Goal: Transaction & Acquisition: Purchase product/service

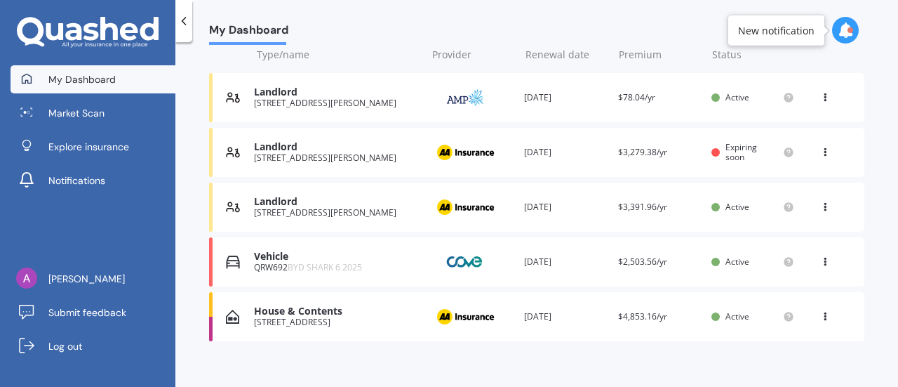
scroll to position [223, 0]
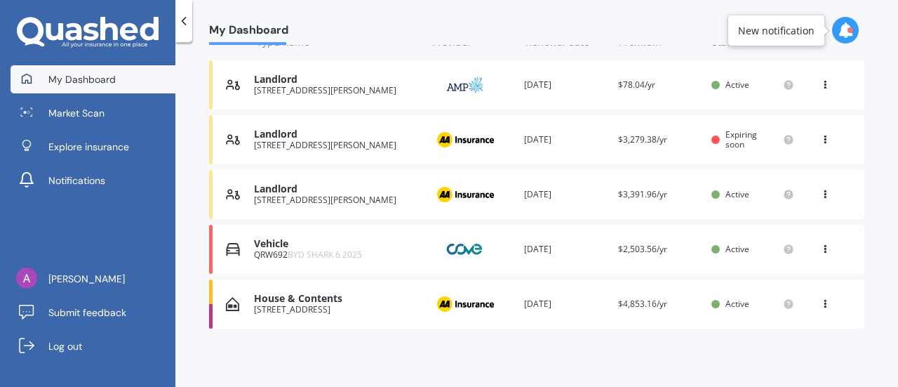
click at [327, 251] on span "BYD SHARK 6 2025" at bounding box center [325, 254] width 74 height 12
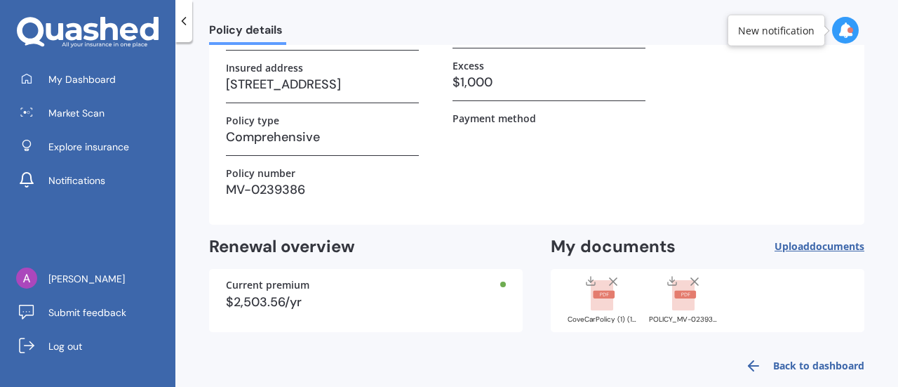
scroll to position [203, 0]
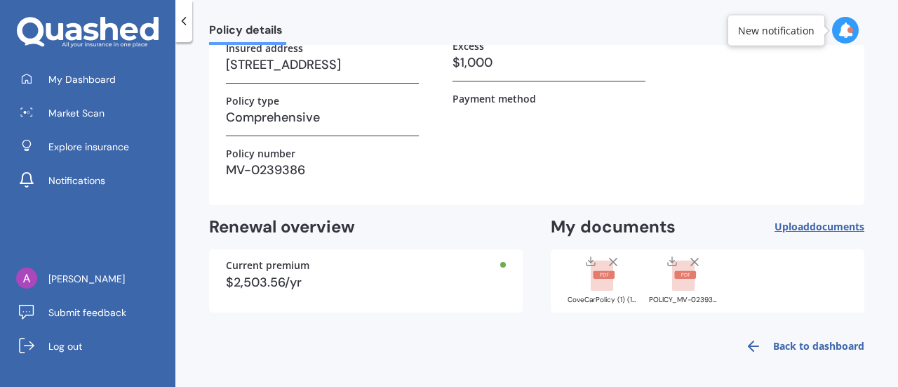
click at [585, 260] on icon at bounding box center [590, 260] width 11 height 11
click at [667, 258] on icon at bounding box center [672, 260] width 11 height 11
click at [189, 18] on icon at bounding box center [184, 21] width 14 height 14
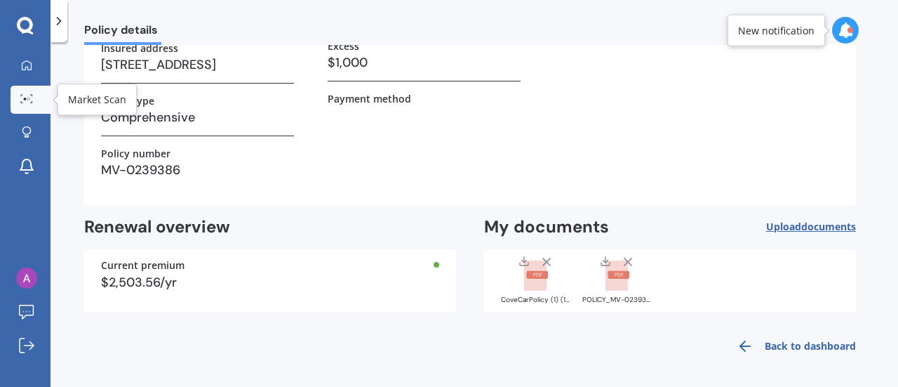
click at [36, 99] on div at bounding box center [26, 99] width 21 height 11
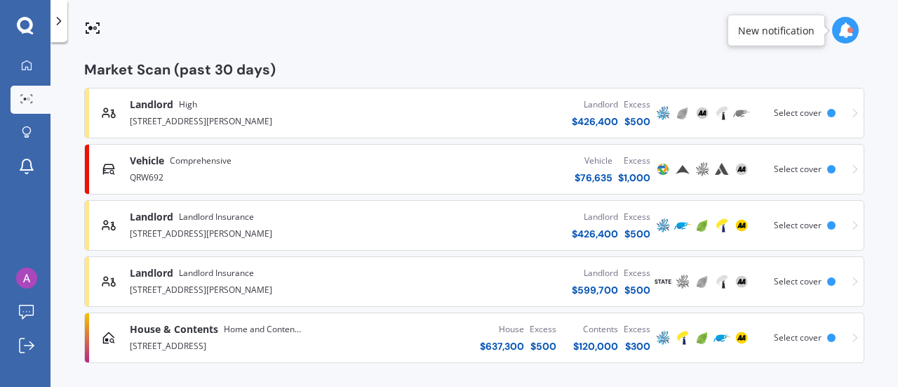
scroll to position [230, 0]
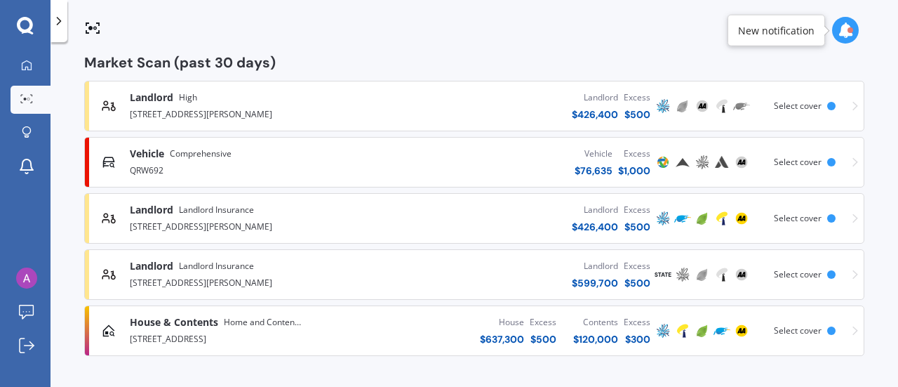
click at [327, 337] on div "House & Contents Home and Contents Insurance Package [STREET_ADDRESS]" at bounding box center [254, 330] width 248 height 31
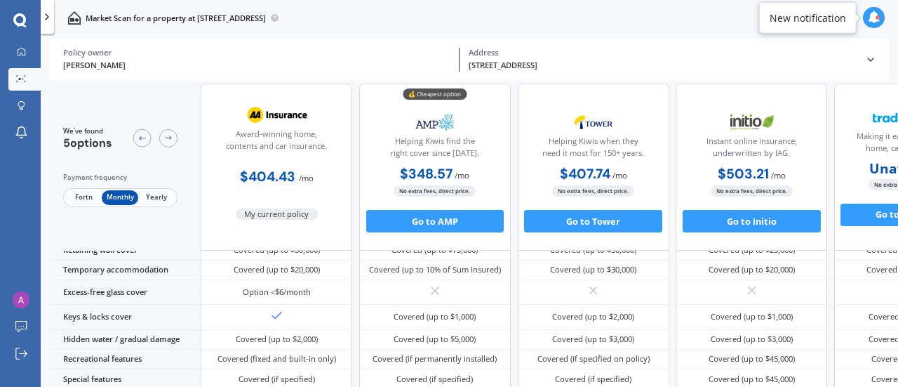
scroll to position [0, 0]
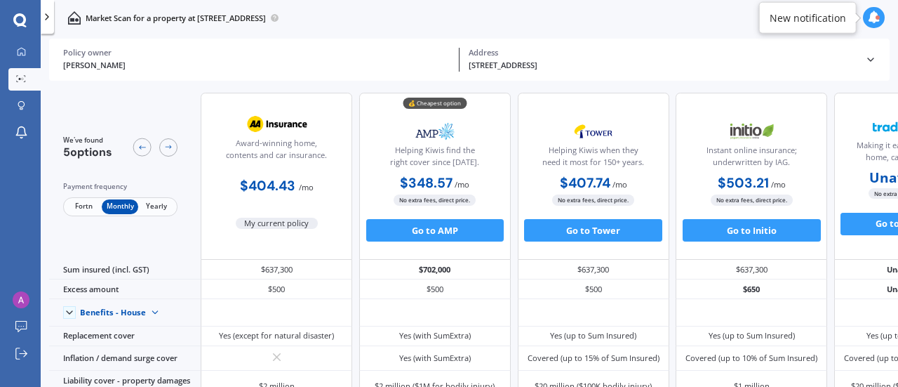
click at [866, 60] on icon at bounding box center [870, 59] width 11 height 11
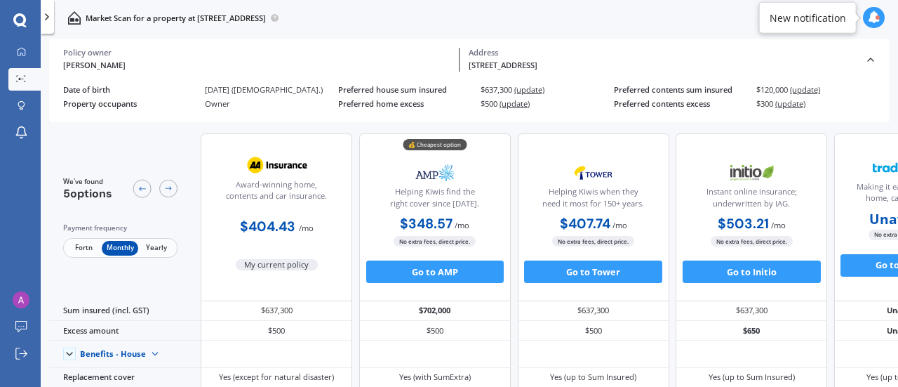
click at [867, 62] on icon at bounding box center [870, 59] width 11 height 11
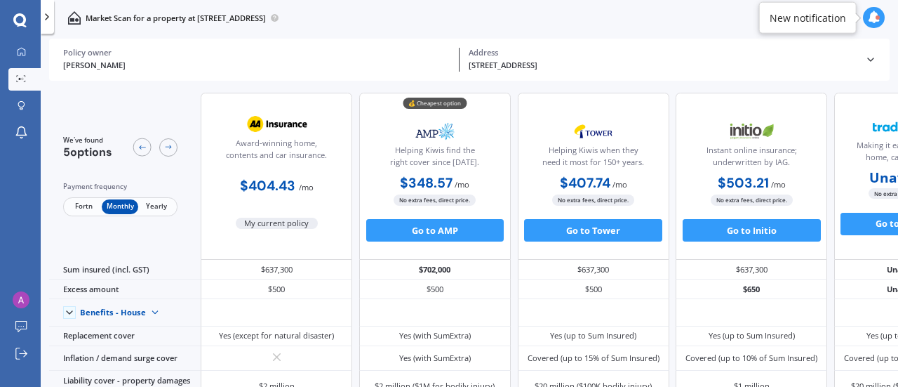
click at [49, 21] on icon at bounding box center [46, 16] width 11 height 11
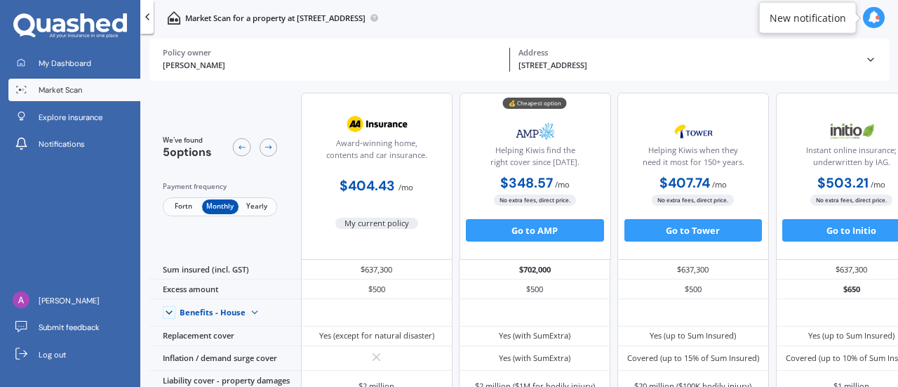
click at [94, 89] on link "Market Scan" at bounding box center [74, 90] width 132 height 22
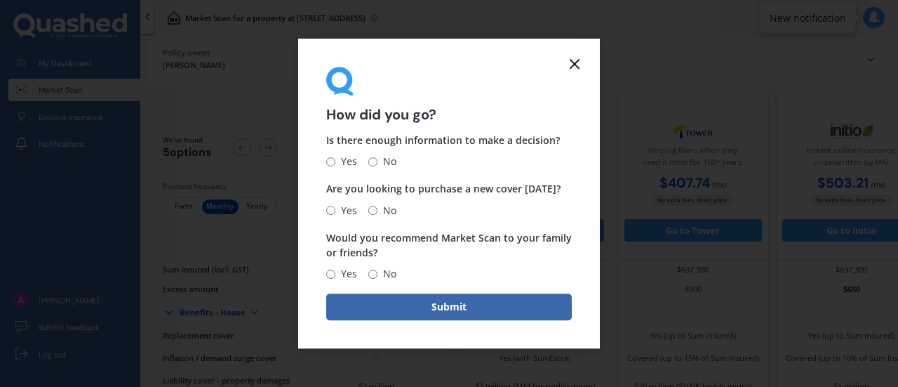
click at [585, 67] on form "How did you go? Is there enough information to make a decision? Yes No Are you …" at bounding box center [449, 194] width 302 height 310
click at [580, 65] on icon at bounding box center [574, 63] width 17 height 17
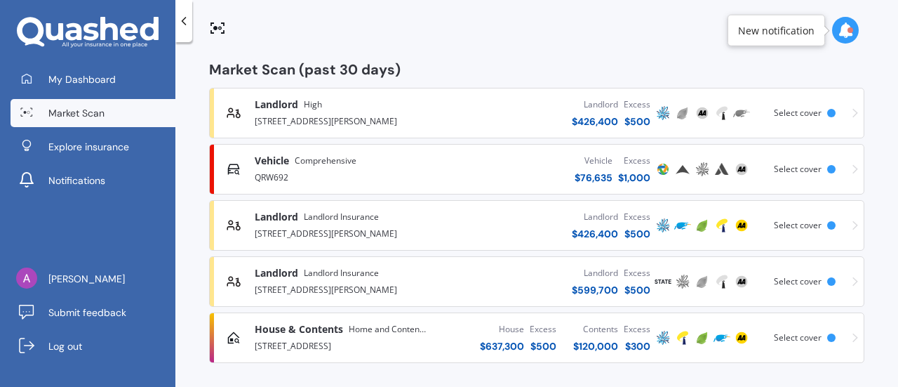
scroll to position [230, 0]
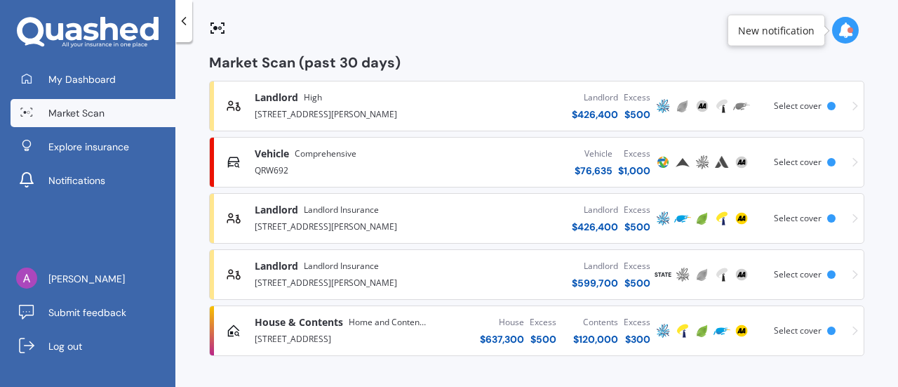
click at [801, 334] on span "Select cover" at bounding box center [798, 330] width 48 height 12
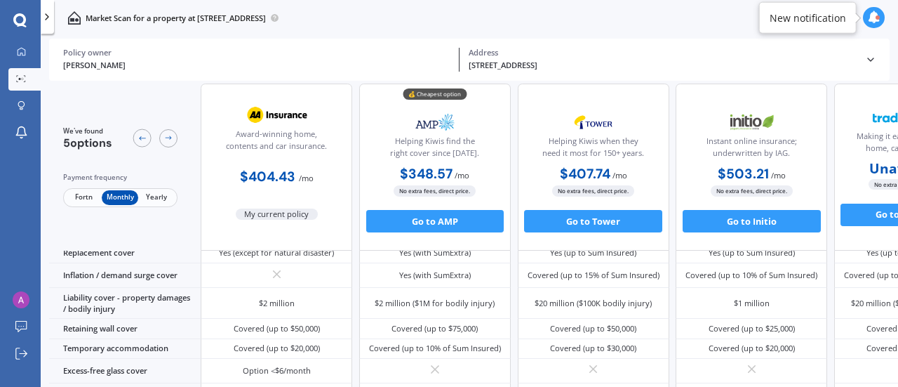
scroll to position [0, 0]
